Goal: Task Accomplishment & Management: Use online tool/utility

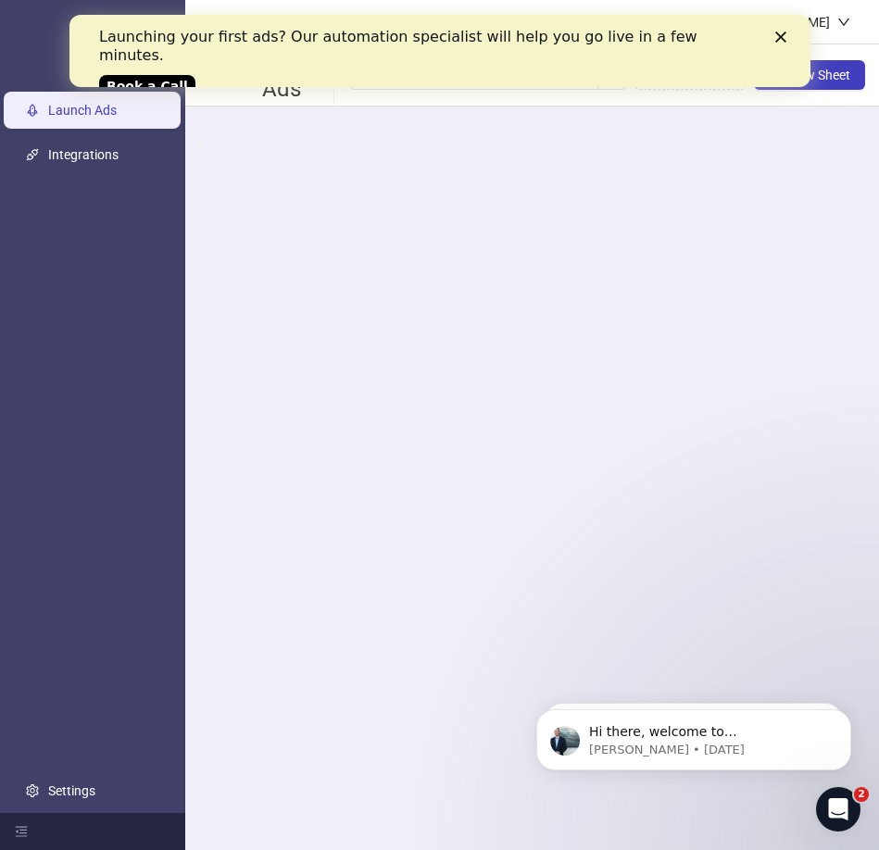
click at [778, 33] on icon "Close" at bounding box center [779, 36] width 11 height 11
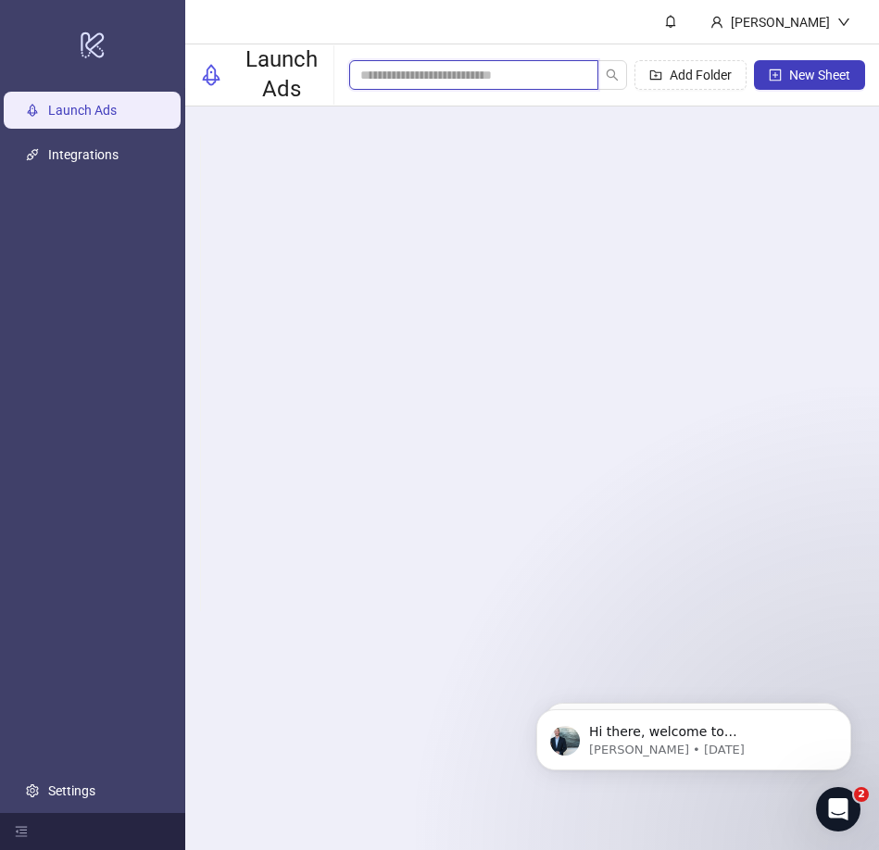
click at [455, 69] on input "search" at bounding box center [466, 75] width 212 height 20
click at [800, 80] on span "New Sheet" at bounding box center [819, 75] width 61 height 15
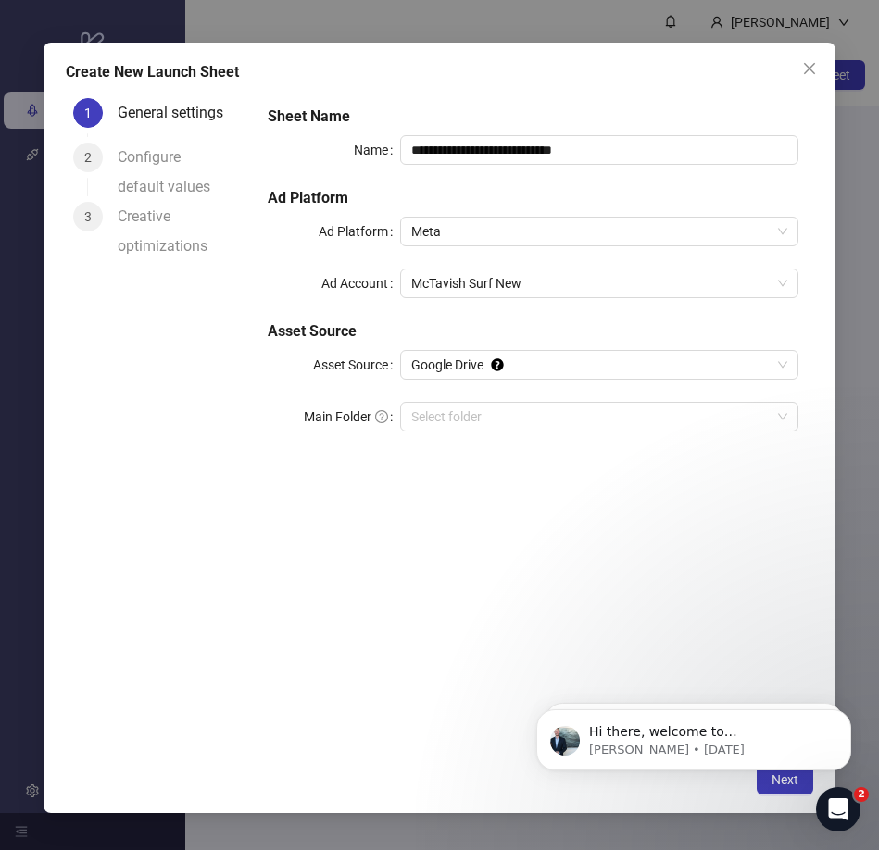
click at [142, 161] on div "Configure default values" at bounding box center [182, 172] width 128 height 59
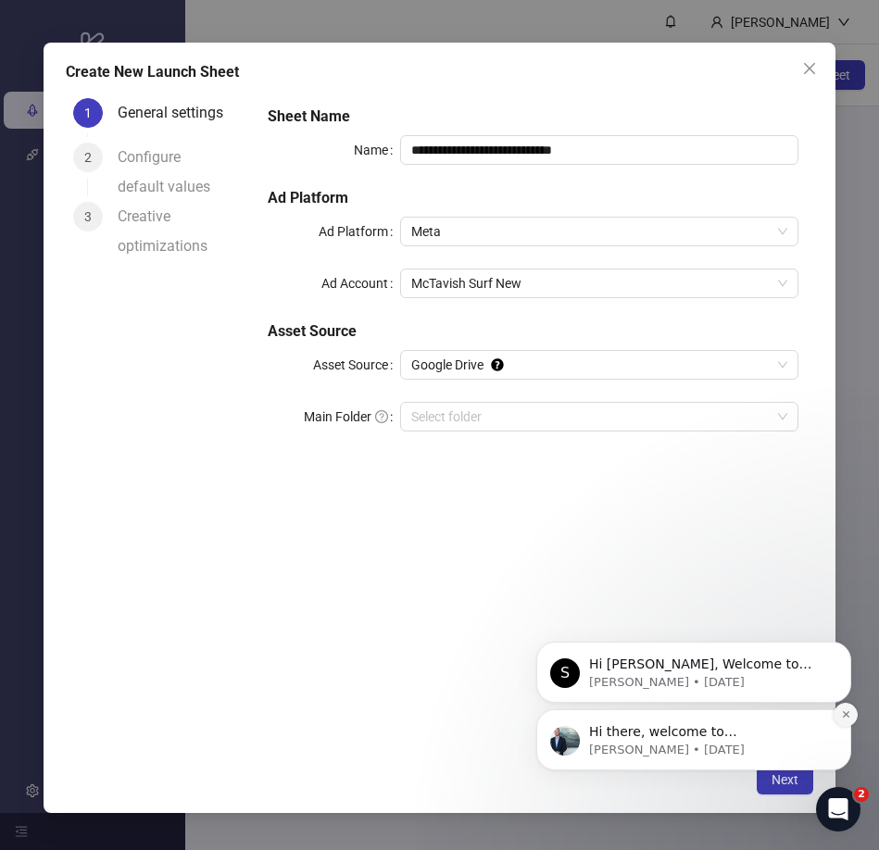
click at [846, 716] on icon "Dismiss notification" at bounding box center [845, 714] width 6 height 6
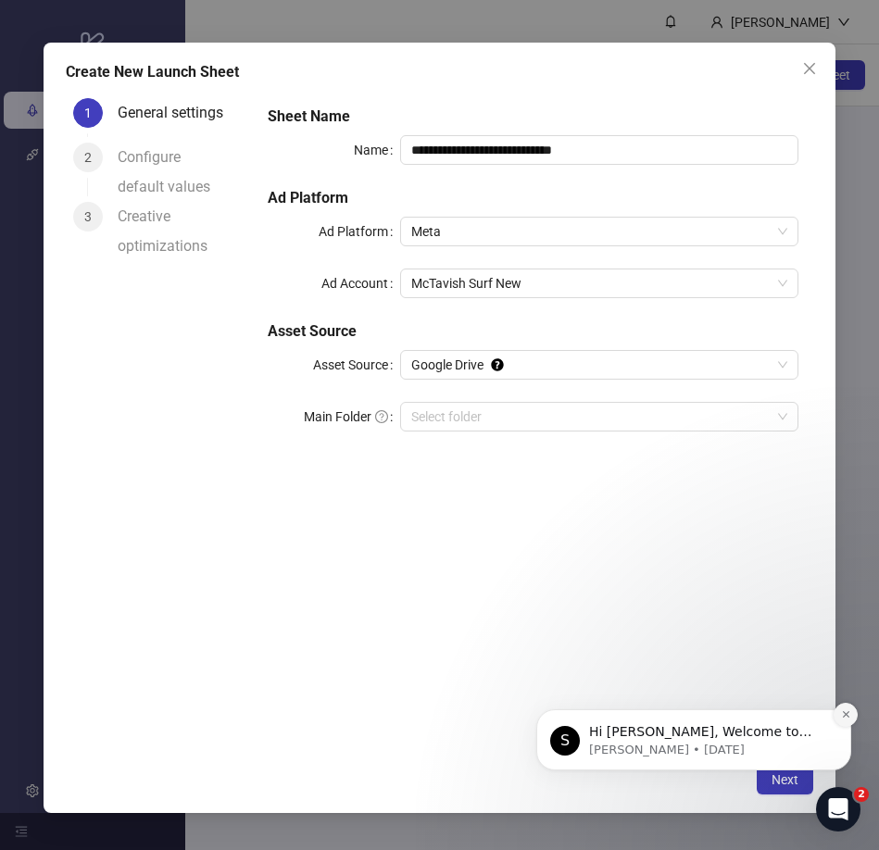
click at [847, 716] on icon "Dismiss notification" at bounding box center [845, 714] width 6 height 6
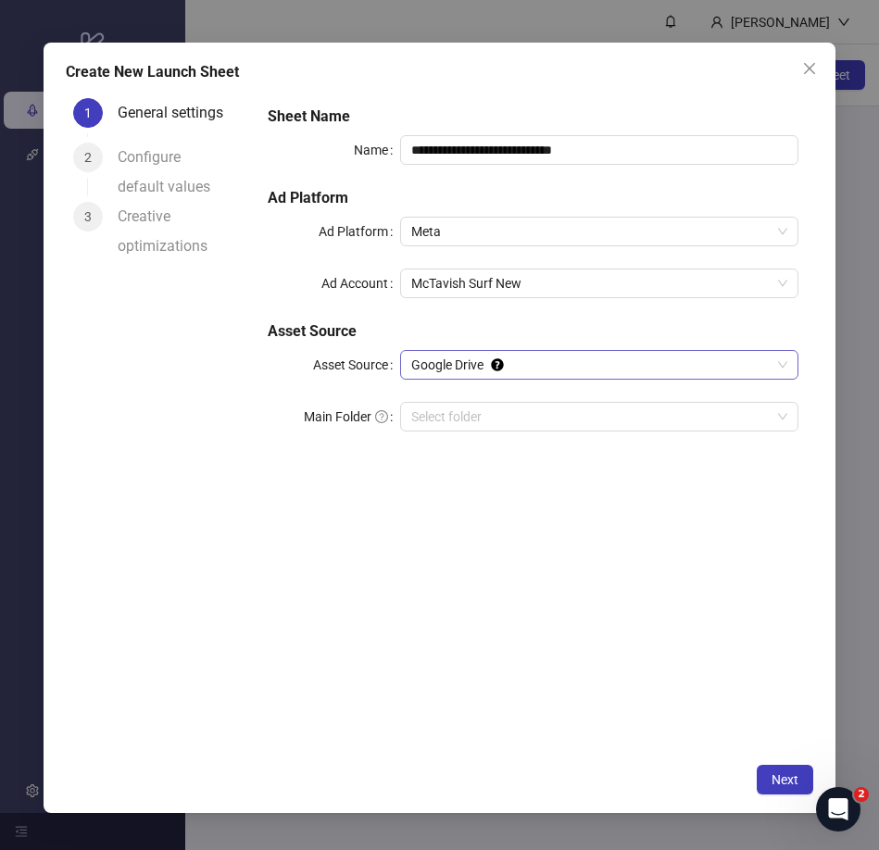
click at [663, 368] on span "Google Drive" at bounding box center [598, 365] width 375 height 28
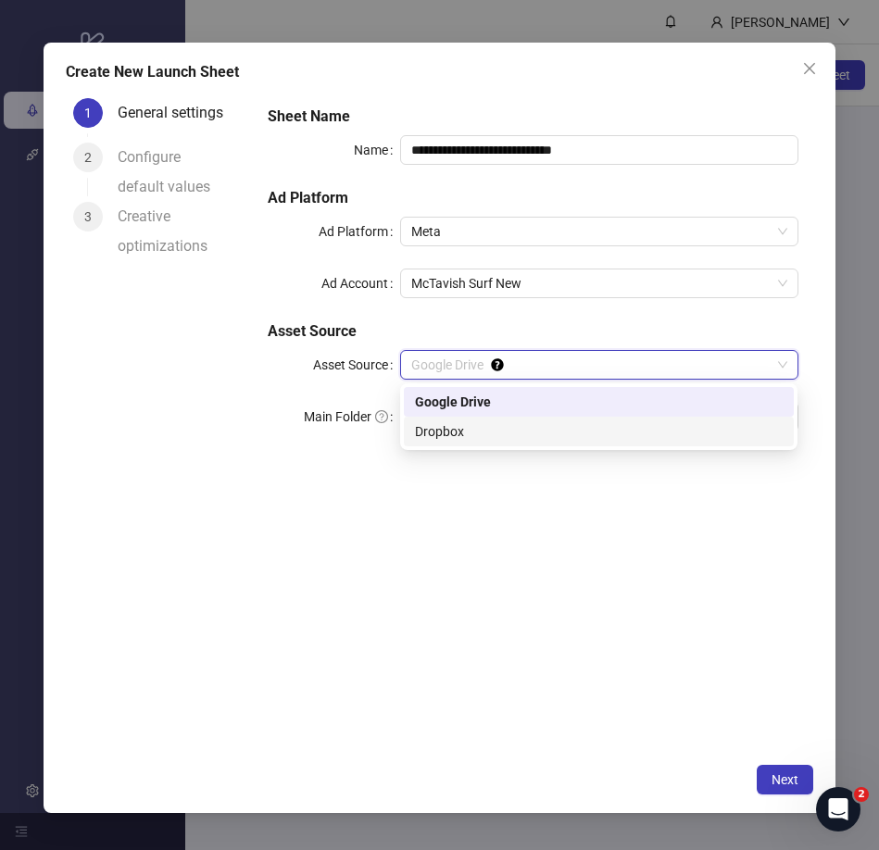
click at [601, 429] on div "Dropbox" at bounding box center [599, 431] width 368 height 20
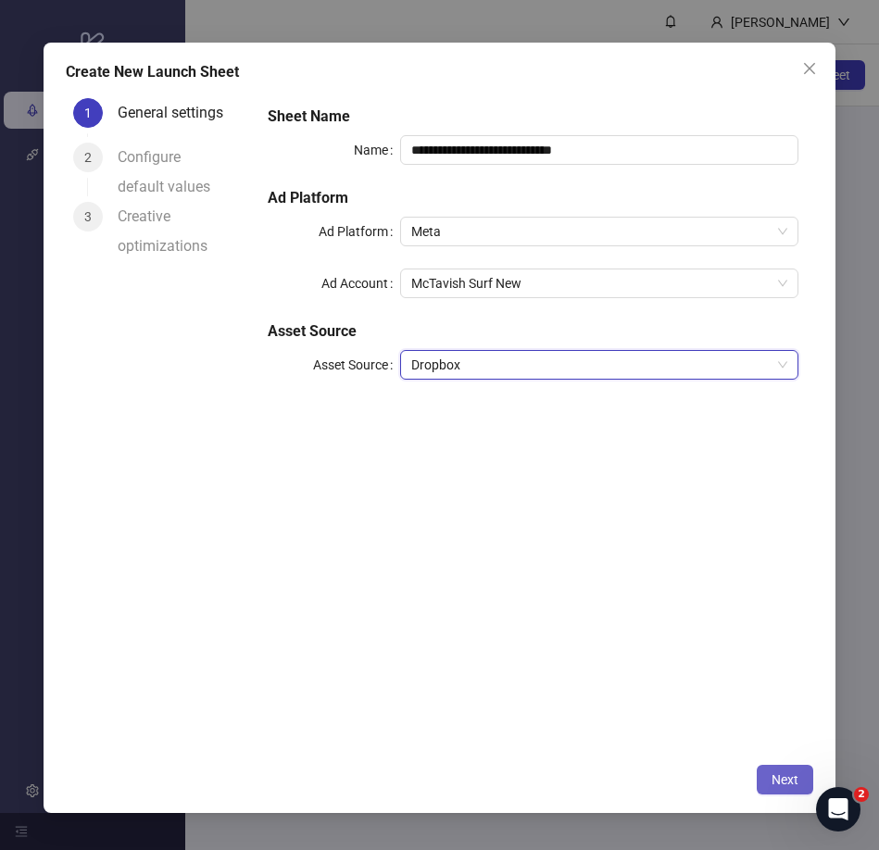
click at [780, 780] on span "Next" at bounding box center [784, 779] width 27 height 15
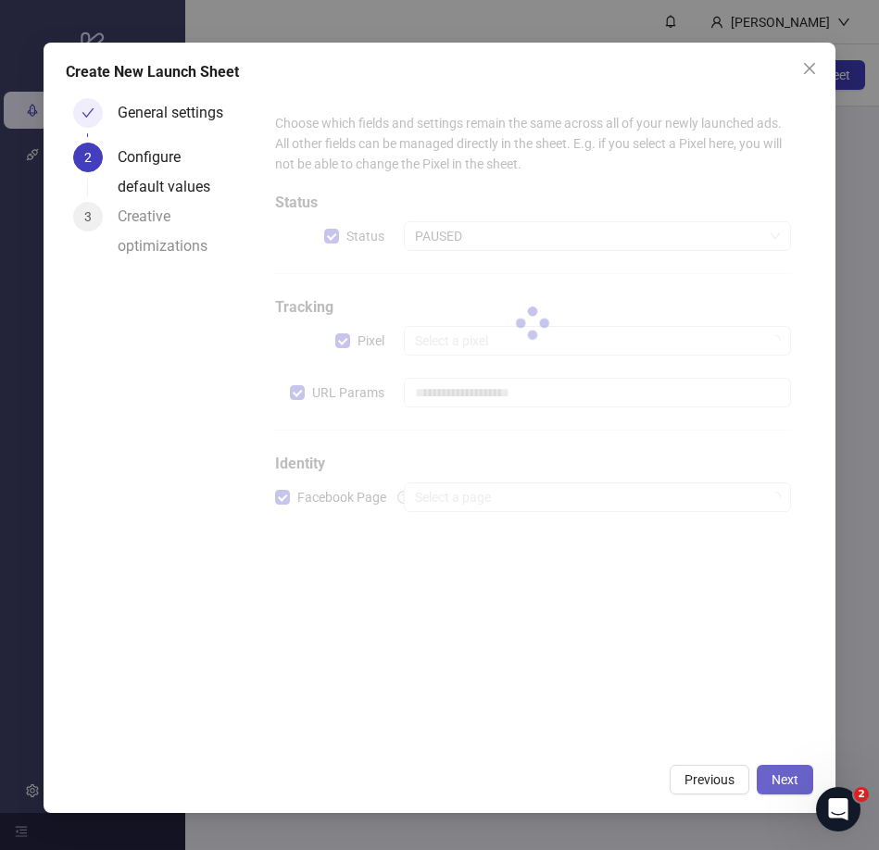
type input "**********"
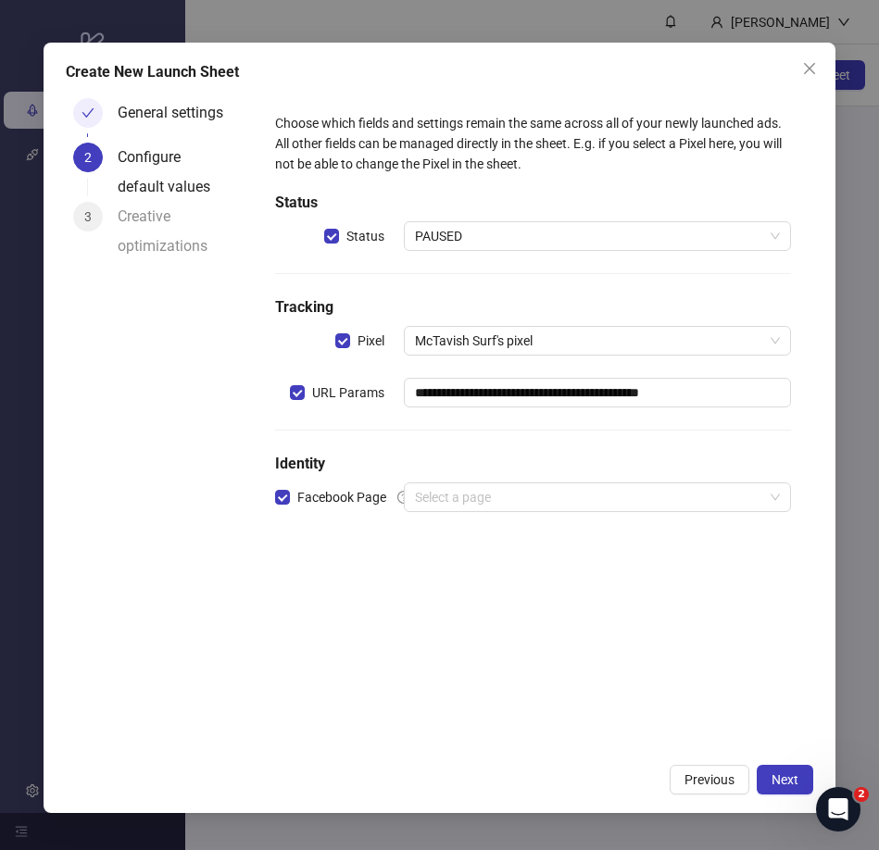
click at [737, 644] on div "**********" at bounding box center [533, 422] width 560 height 663
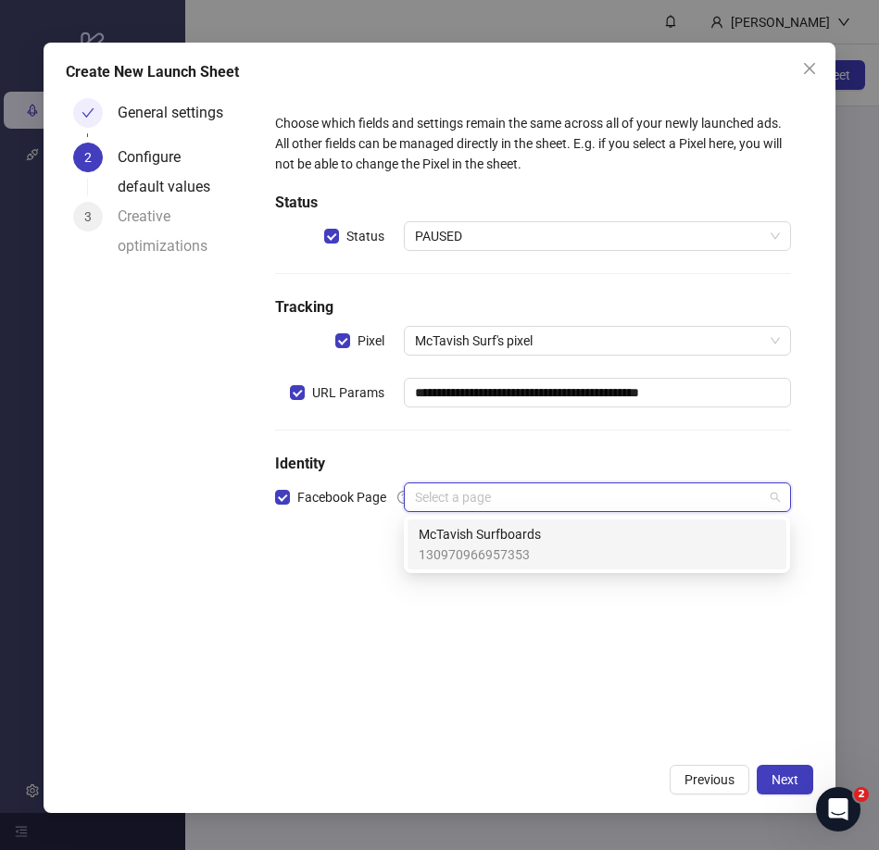
click at [560, 494] on input "search" at bounding box center [588, 497] width 347 height 28
click at [550, 535] on div "McTavish Surfboards 130970966957353" at bounding box center [596, 544] width 356 height 41
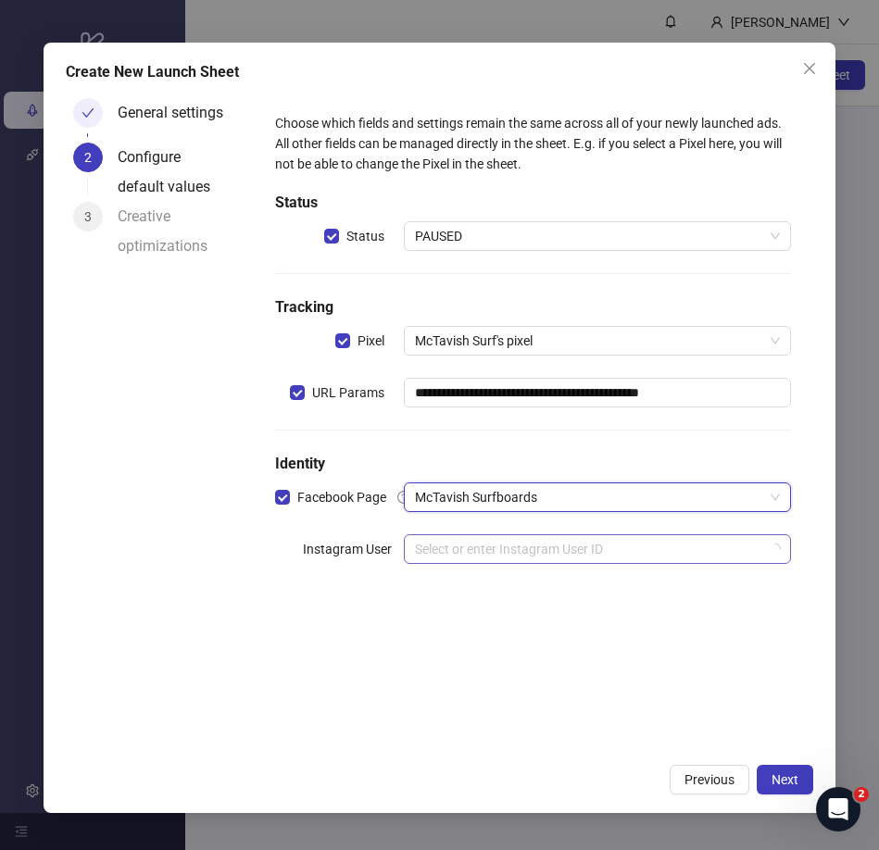
click at [626, 552] on input "search" at bounding box center [588, 549] width 347 height 28
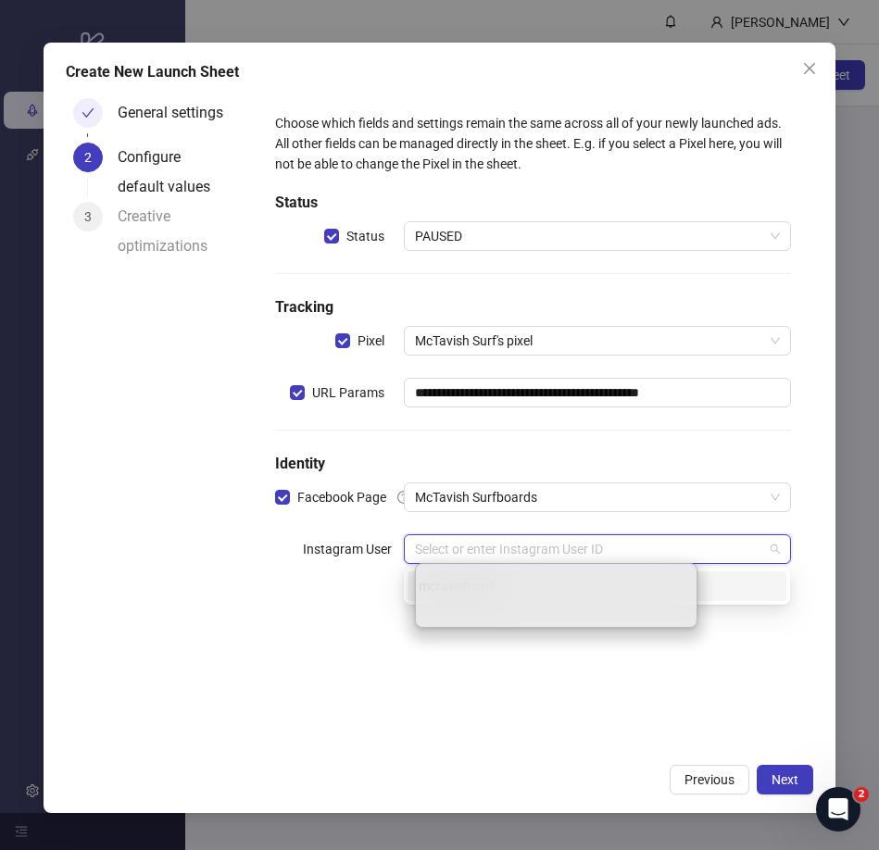
click at [740, 595] on div "mctavishsurf" at bounding box center [596, 586] width 356 height 20
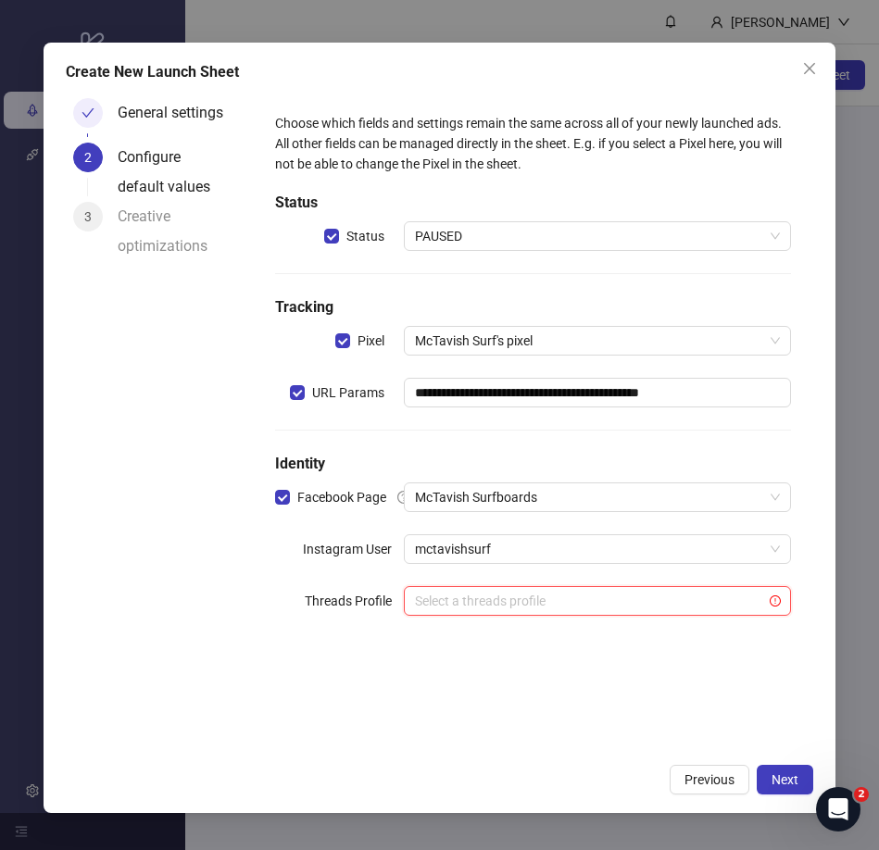
click at [737, 603] on input "search" at bounding box center [588, 601] width 347 height 28
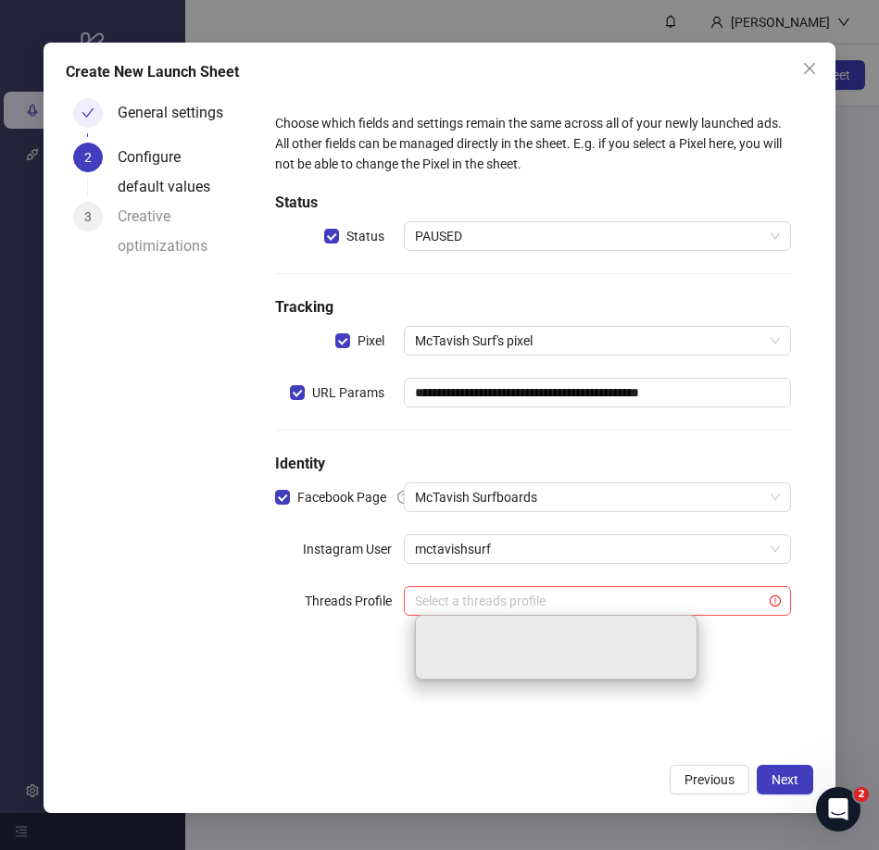
click at [591, 745] on div "**********" at bounding box center [533, 422] width 560 height 663
click at [642, 602] on input "search" at bounding box center [588, 601] width 347 height 28
click at [717, 651] on div "No data" at bounding box center [597, 651] width 342 height 32
click at [717, 632] on div "No data No data" at bounding box center [596, 665] width 379 height 84
click at [369, 755] on div "**********" at bounding box center [439, 428] width 791 height 770
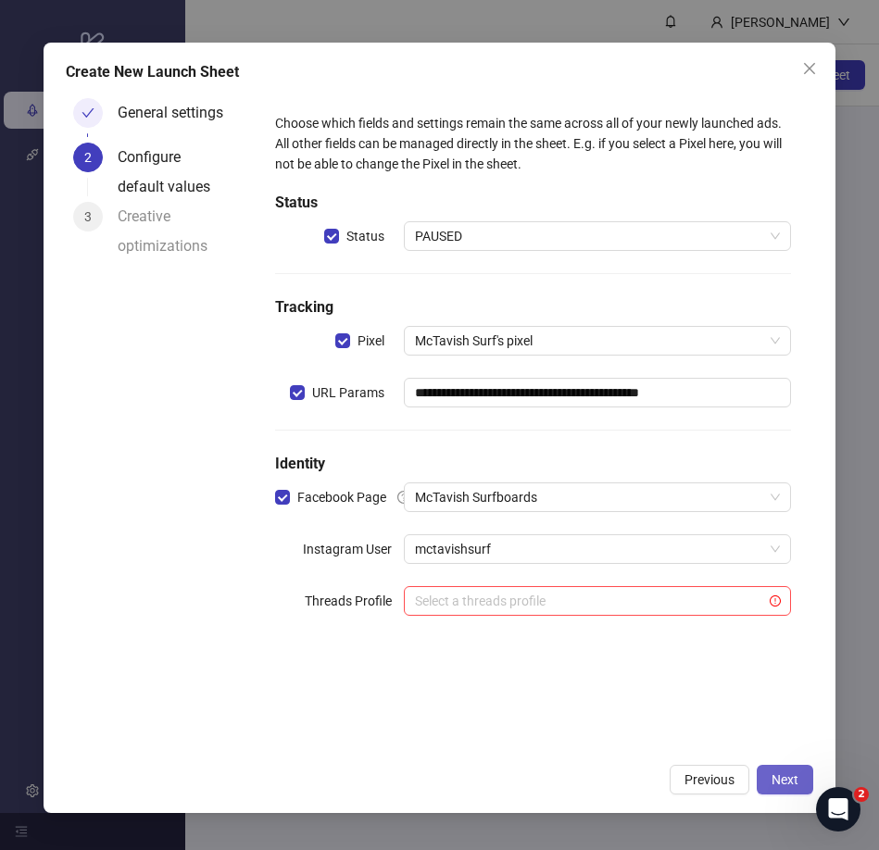
click at [783, 775] on span "Next" at bounding box center [784, 779] width 27 height 15
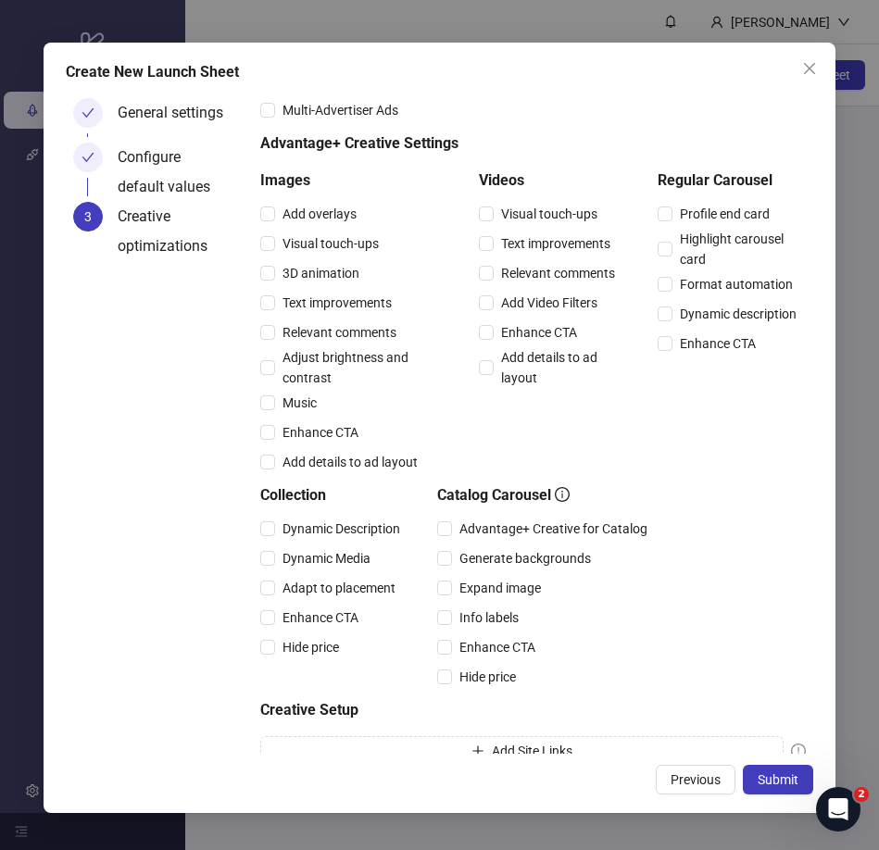
scroll to position [120, 0]
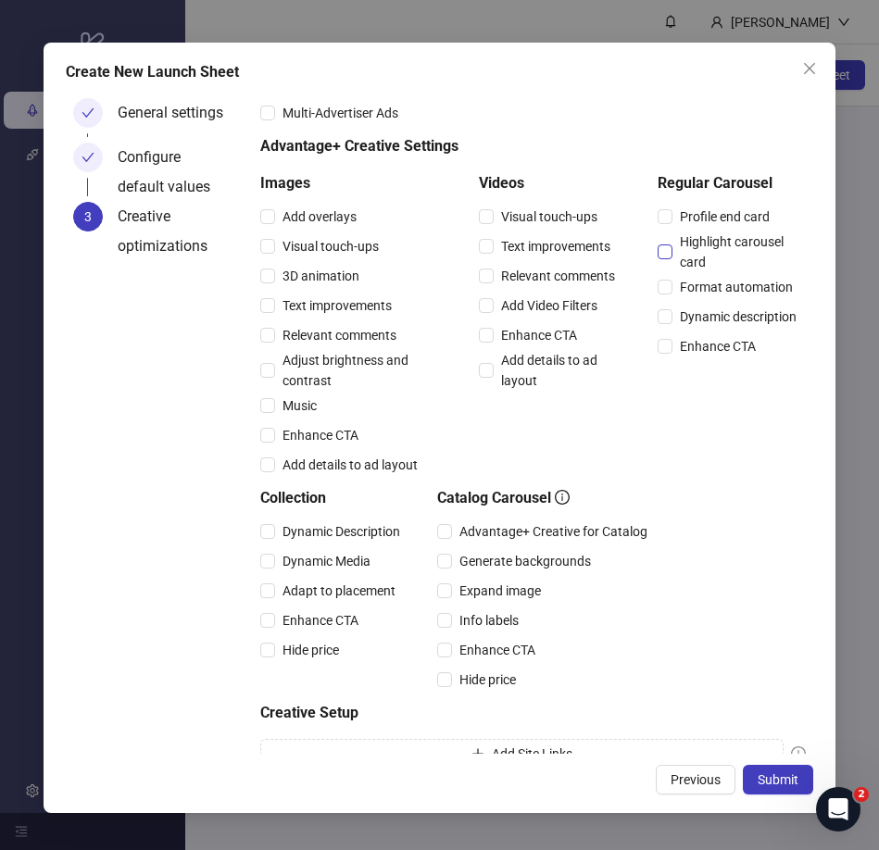
click at [689, 245] on span "Highlight carousel card" at bounding box center [738, 251] width 132 height 41
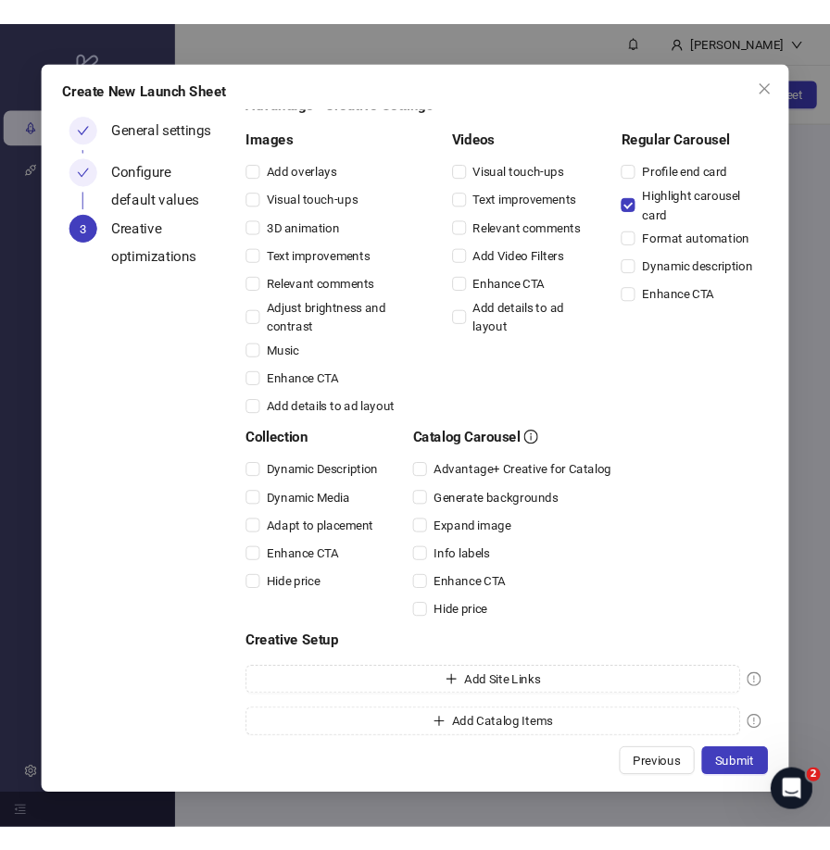
scroll to position [194, 0]
